Goal: Obtain resource: Download file/media

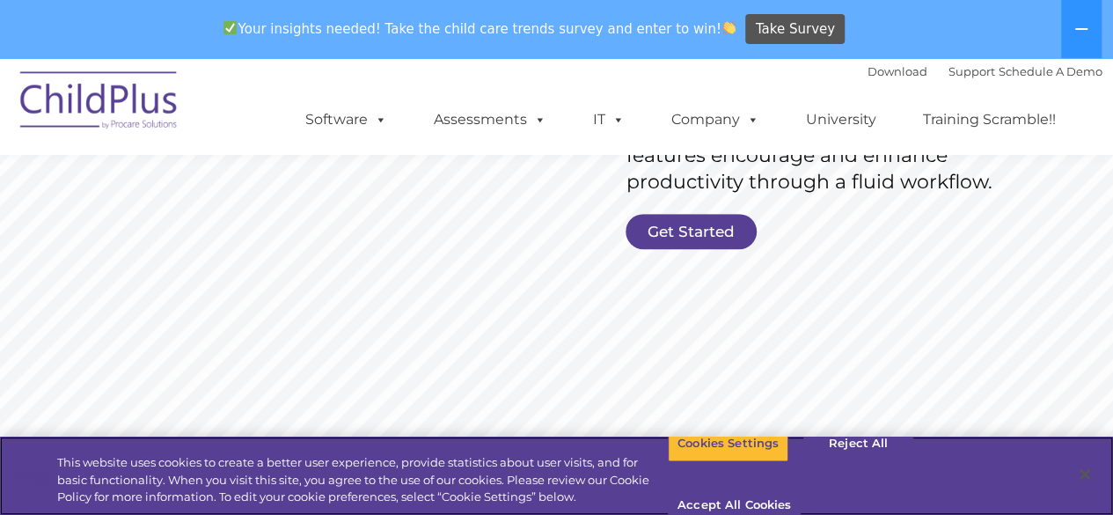
scroll to position [437, 0]
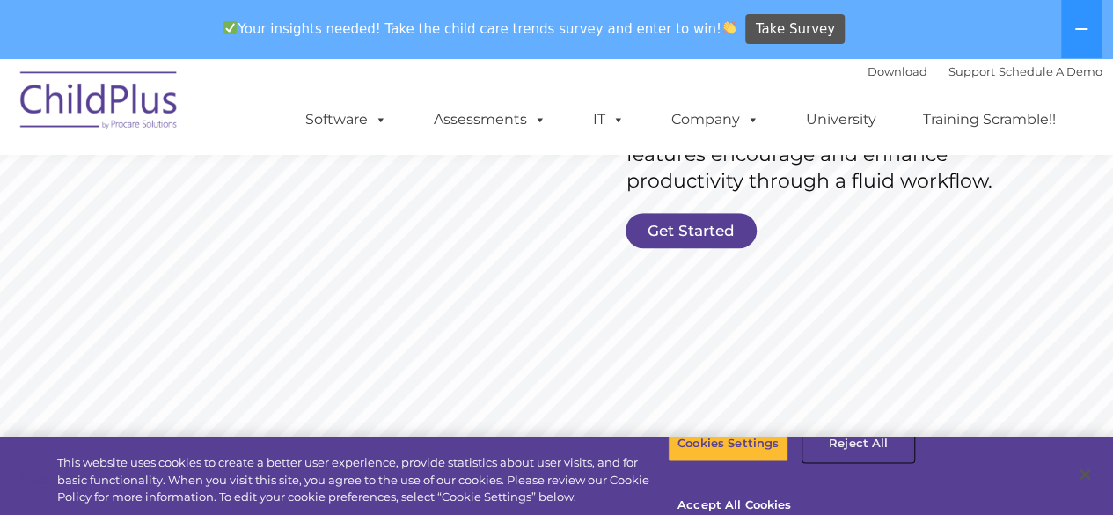
click at [839, 462] on button "Reject All" at bounding box center [858, 443] width 110 height 37
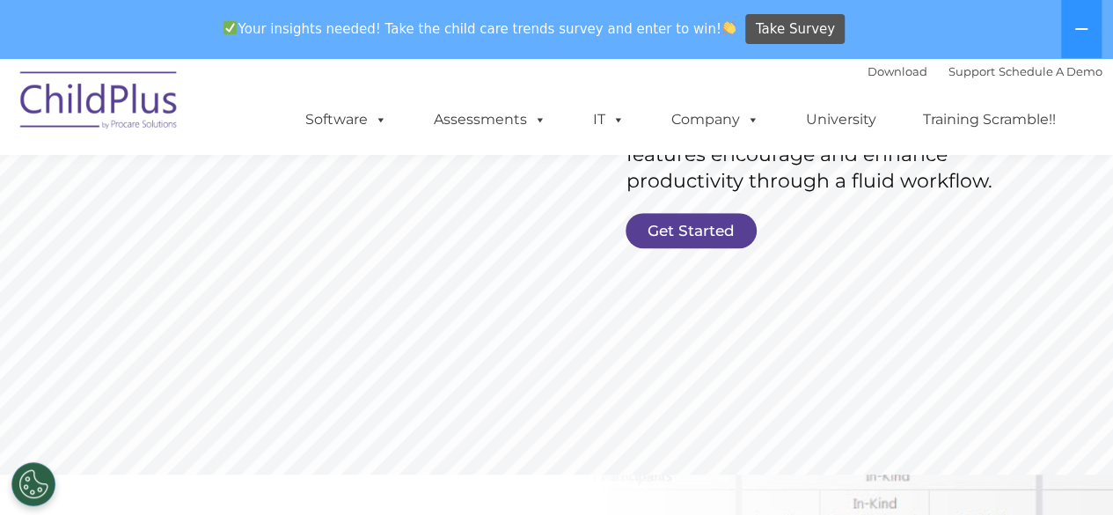
scroll to position [416, 0]
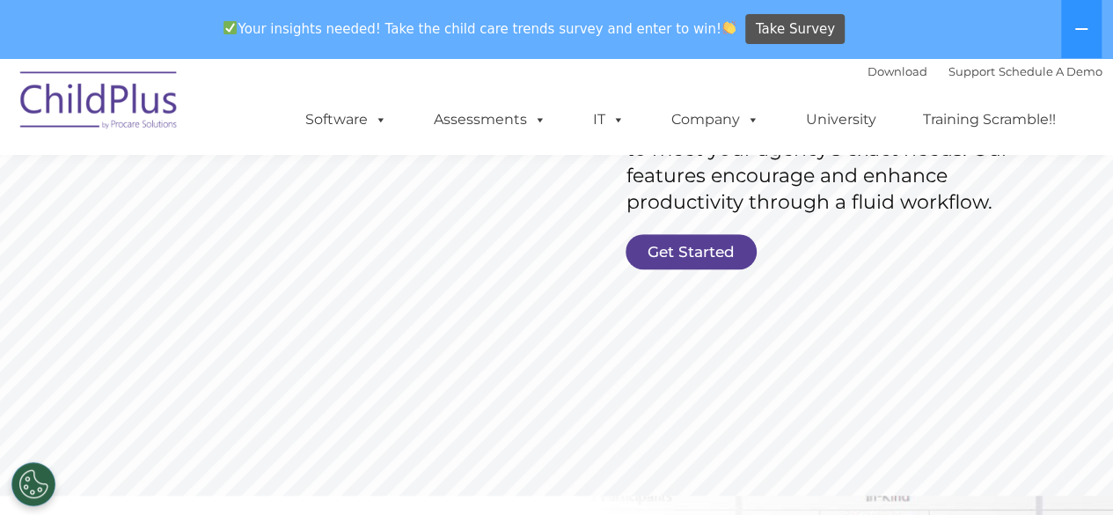
click at [719, 253] on link "Get Started" at bounding box center [691, 251] width 131 height 35
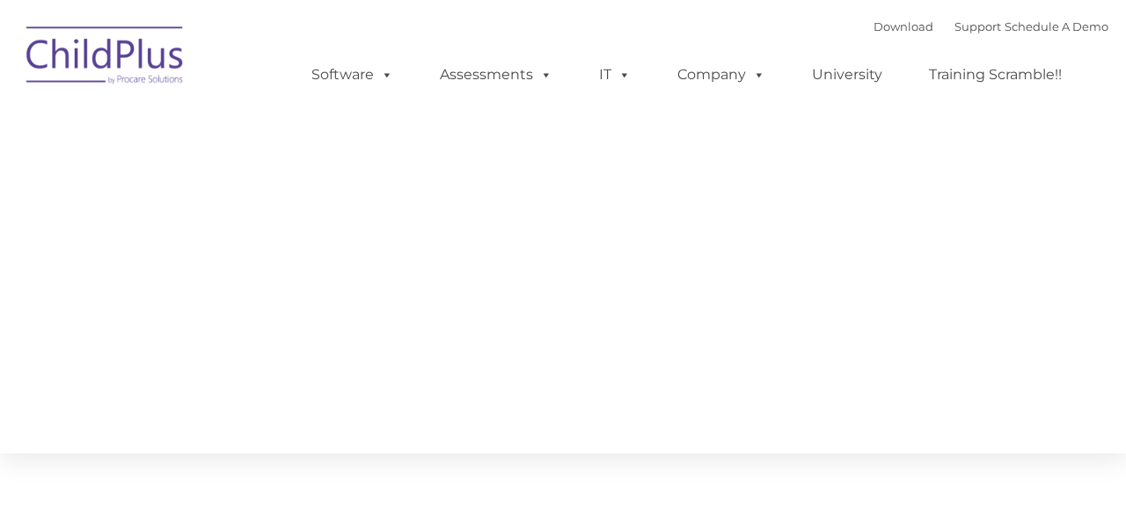
type input ""
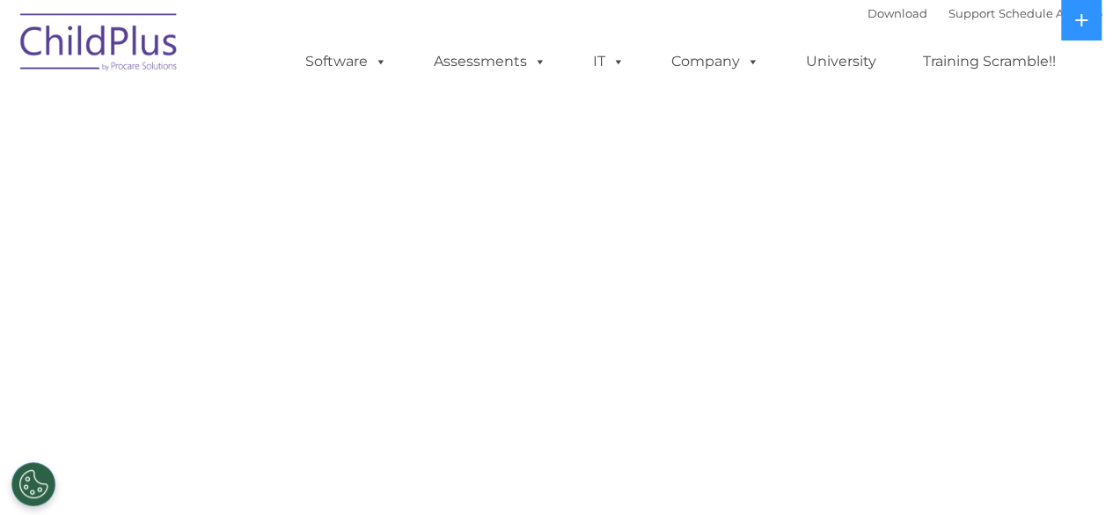
select select "MEDIUM"
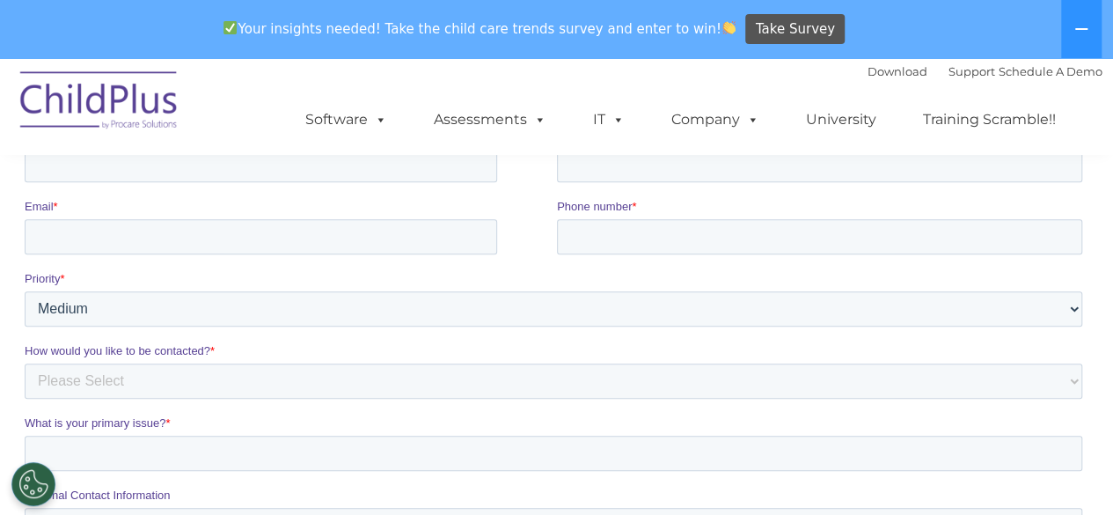
scroll to position [340, 0]
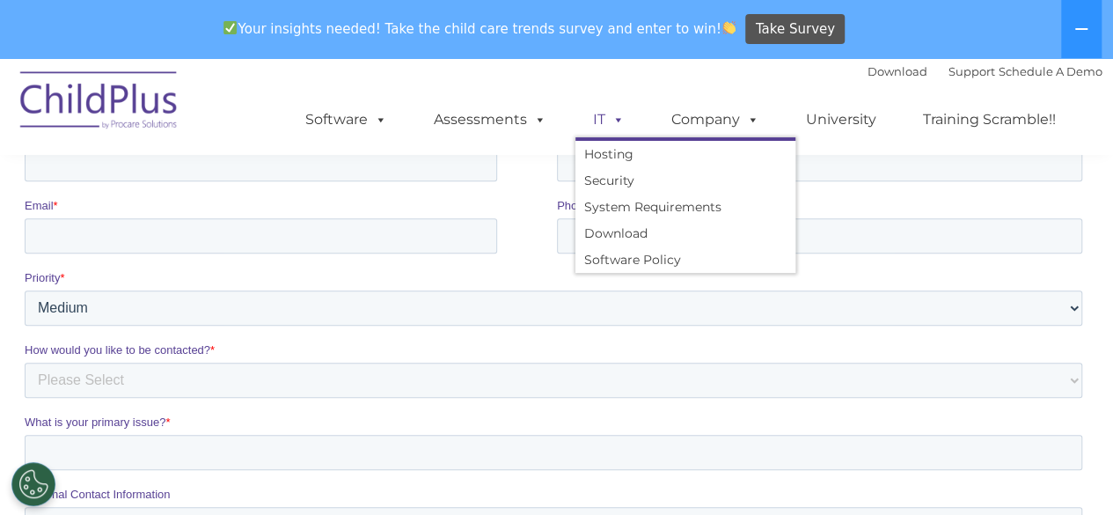
click at [610, 138] on ul "Hosting Security System Requirements Download Software Policy" at bounding box center [685, 205] width 220 height 136
click at [601, 237] on link "Download" at bounding box center [685, 233] width 220 height 26
